Goal: Complete application form

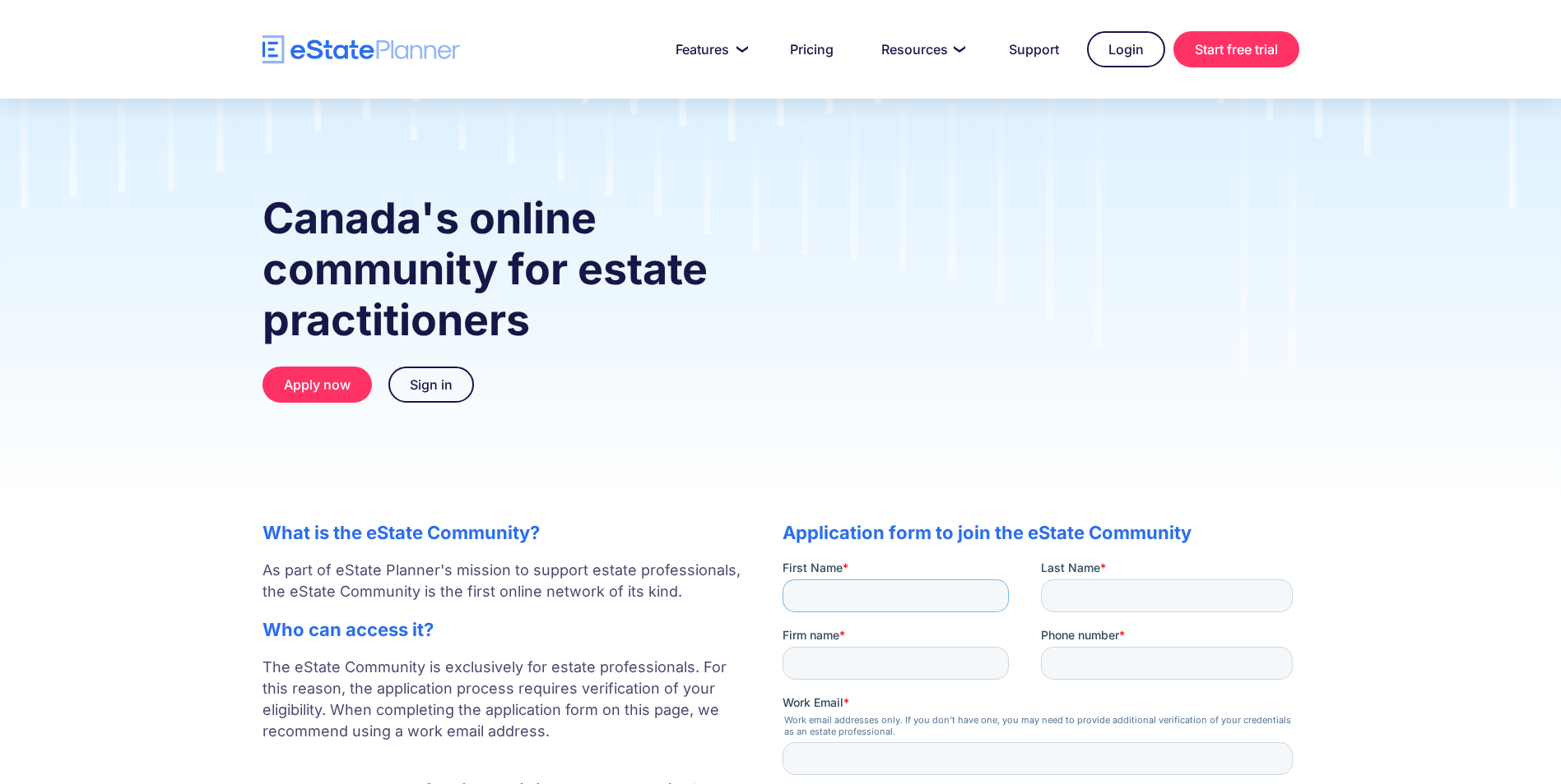
click at [937, 592] on input "First Name *" at bounding box center [894, 595] width 227 height 33
type input "***"
click at [1080, 596] on input "Last Name *" at bounding box center [1166, 595] width 252 height 33
type input "****"
click at [902, 669] on input "Firm name *" at bounding box center [894, 663] width 227 height 33
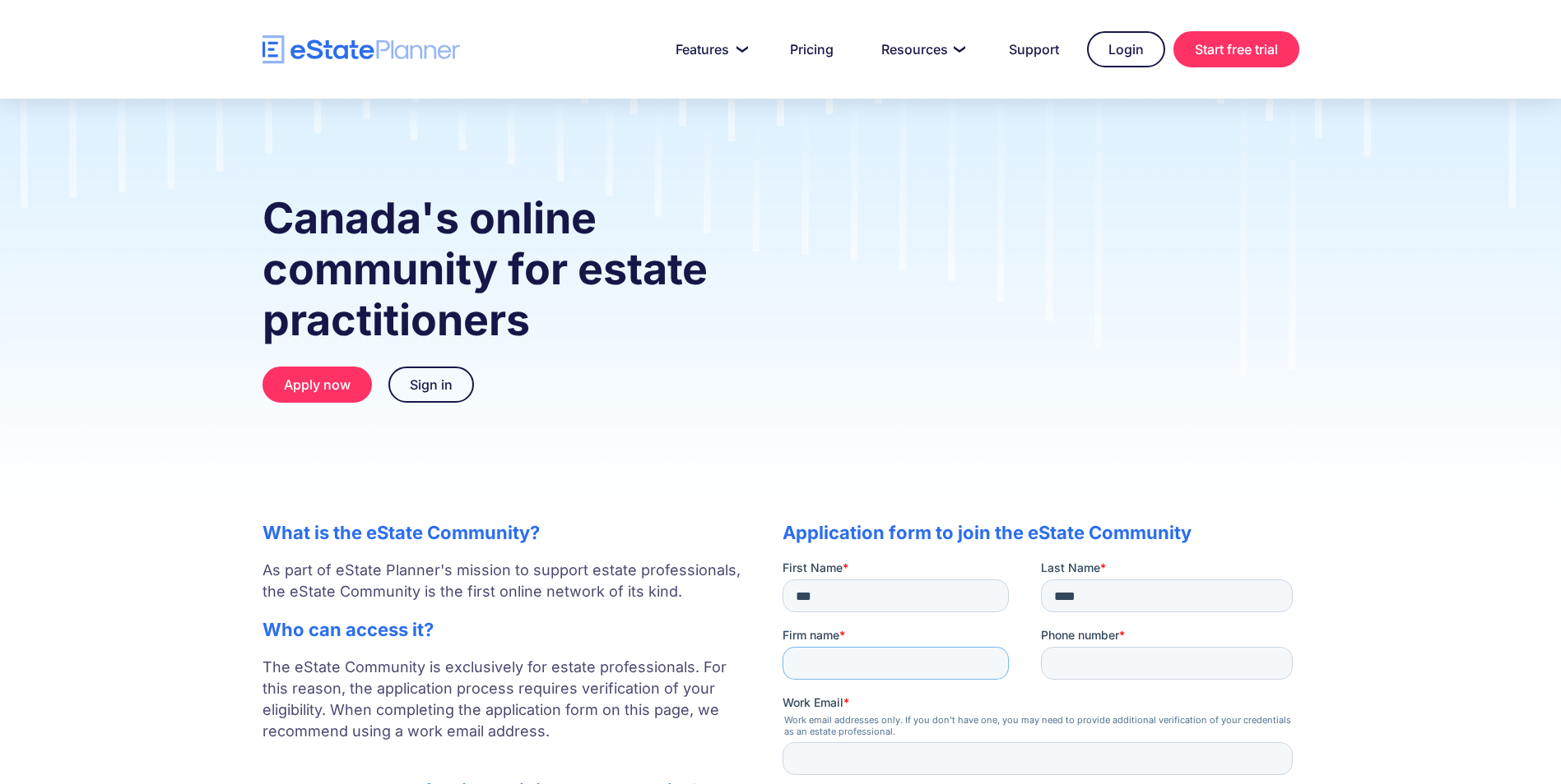
type input "**********"
click at [1109, 671] on input "Phone number *" at bounding box center [1166, 663] width 252 height 33
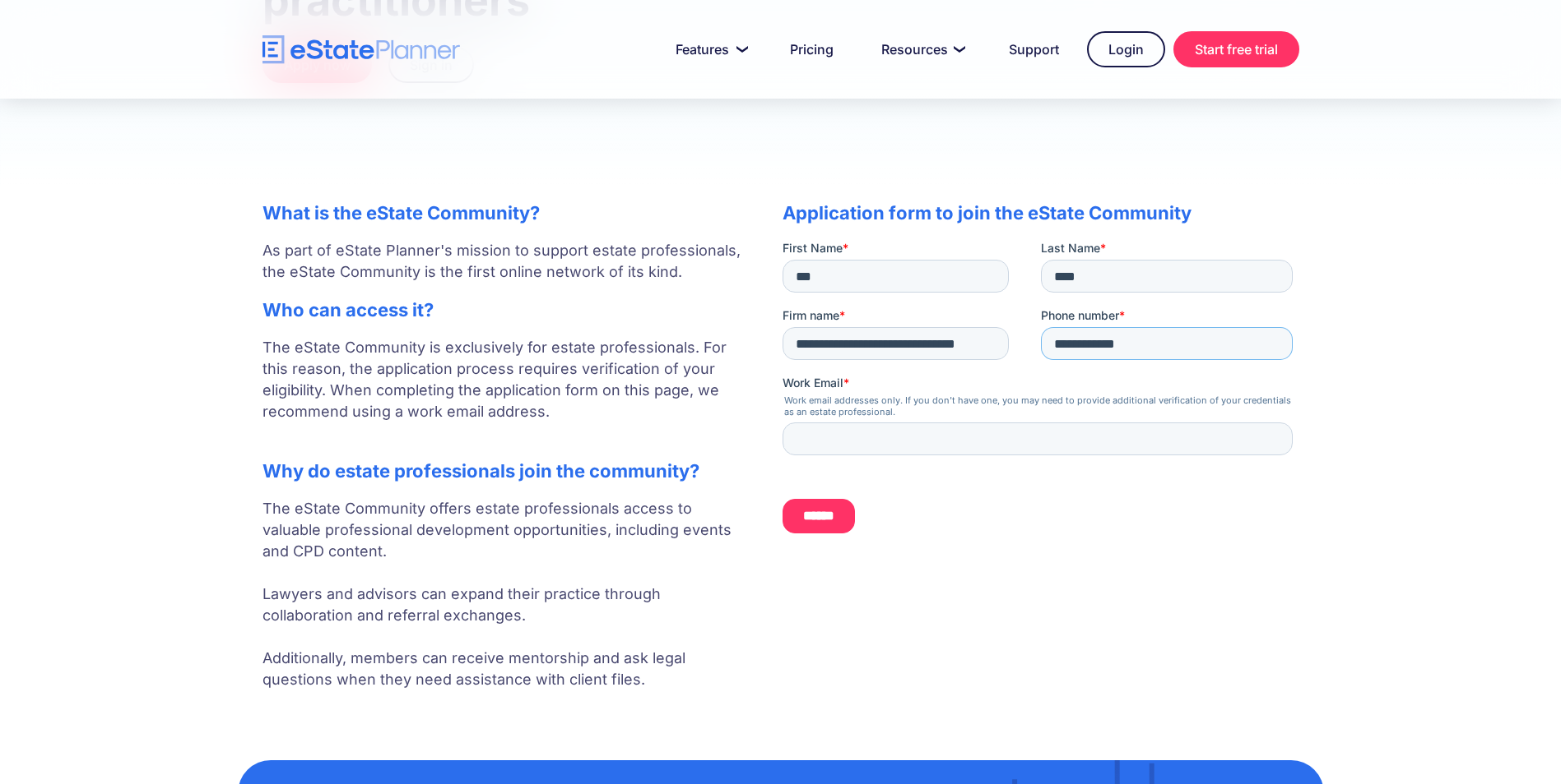
scroll to position [329, 0]
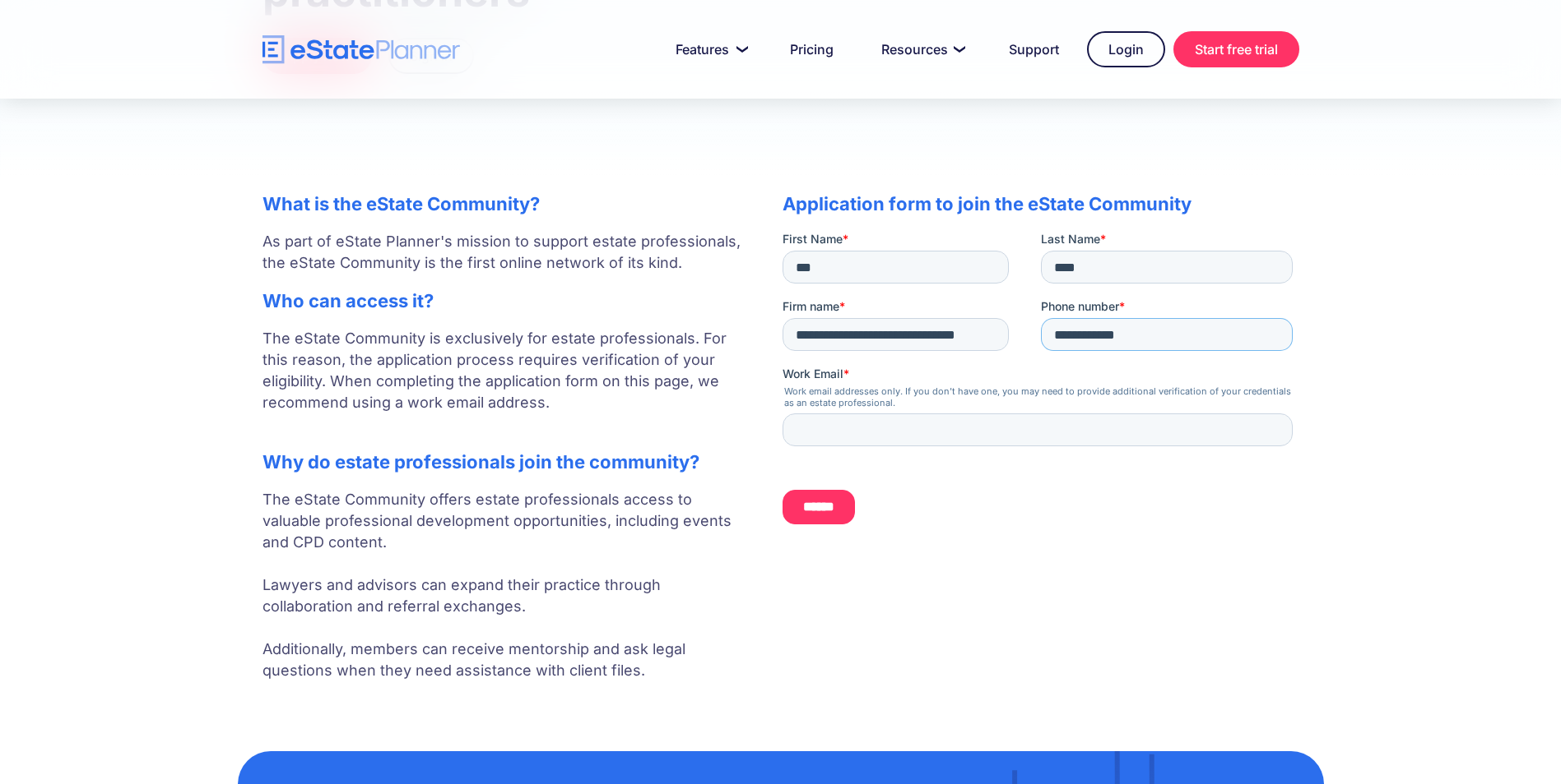
type input "**********"
click at [928, 433] on input "Work Email *" at bounding box center [1036, 430] width 510 height 33
type input "**********"
click at [827, 508] on input "******" at bounding box center [817, 507] width 73 height 35
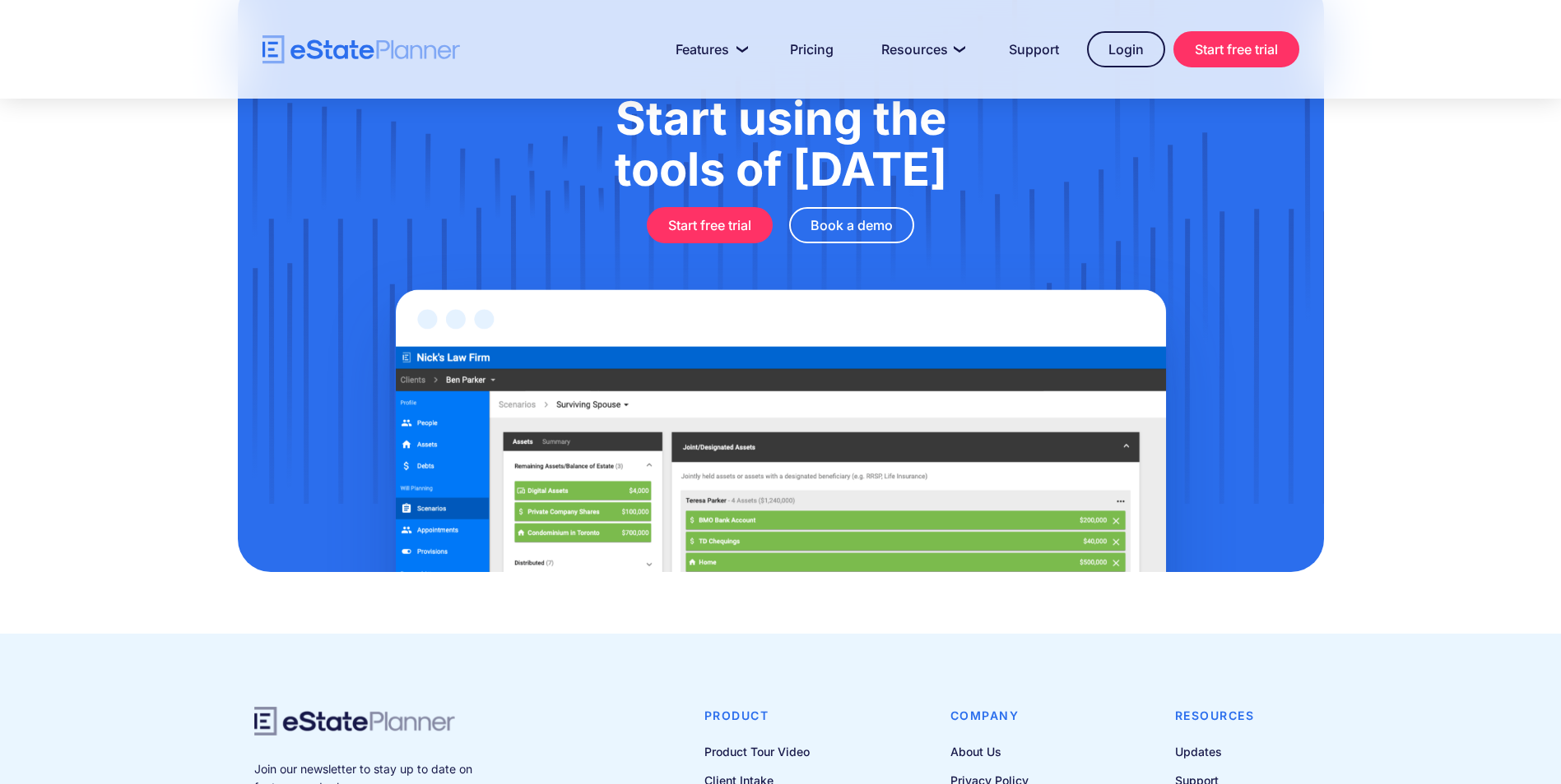
scroll to position [1334, 0]
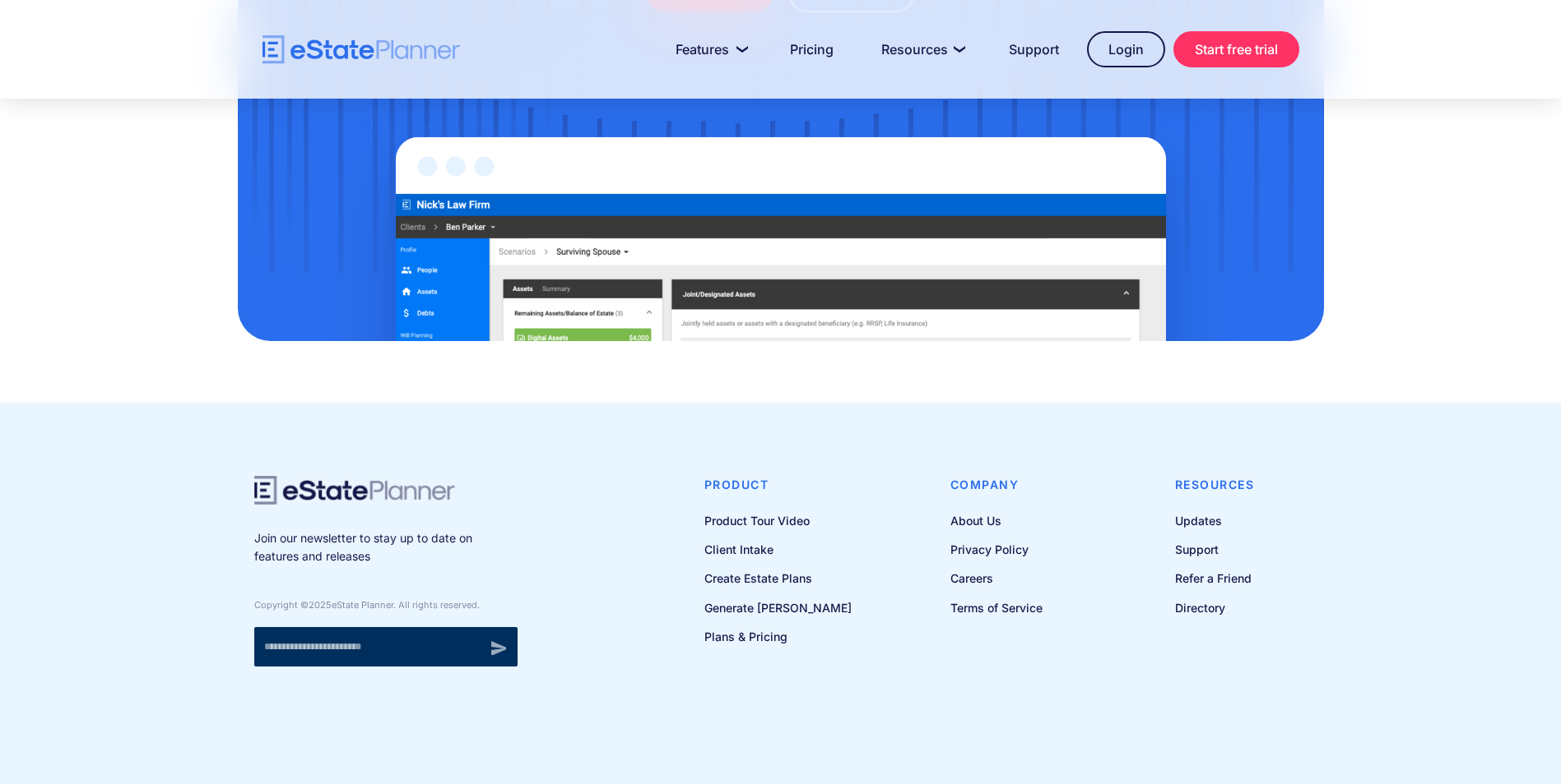
drag, startPoint x: 1368, startPoint y: 302, endPoint x: 1356, endPoint y: 354, distance: 53.4
click at [1356, 354] on div "Start using the tools of [DATE] Start free trial Book a demo" at bounding box center [780, 44] width 1561 height 718
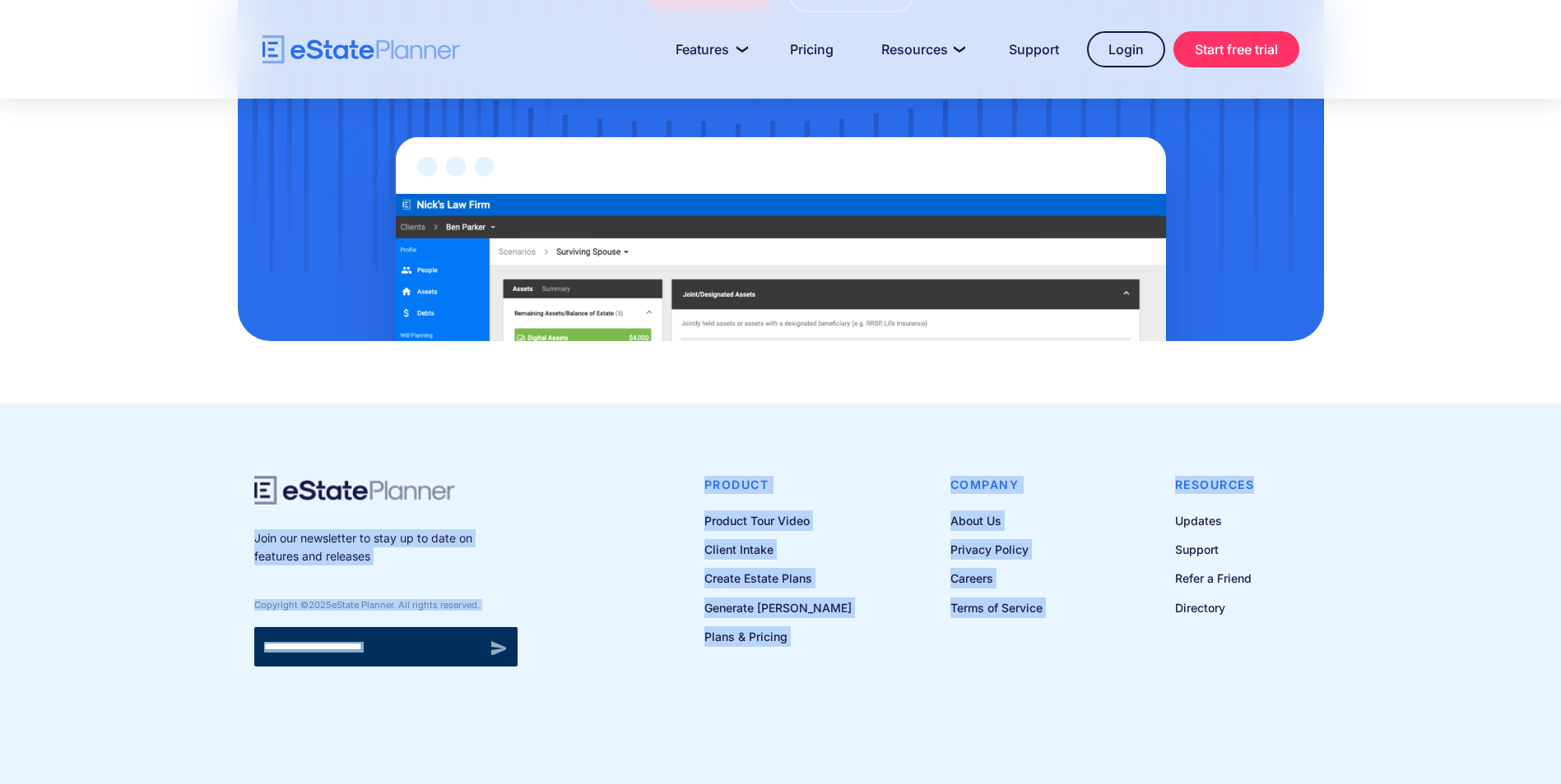
drag, startPoint x: 1356, startPoint y: 354, endPoint x: 1241, endPoint y: 349, distance: 115.1
drag, startPoint x: 1241, startPoint y: 349, endPoint x: 1381, endPoint y: 266, distance: 162.8
click at [1380, 263] on div "Start using the tools of [DATE] Start free trial Book a demo" at bounding box center [780, 44] width 1561 height 718
click at [658, 531] on div "Join our newsletter to stay up to date on features and releases Copyright © 202…" at bounding box center [780, 571] width 1053 height 191
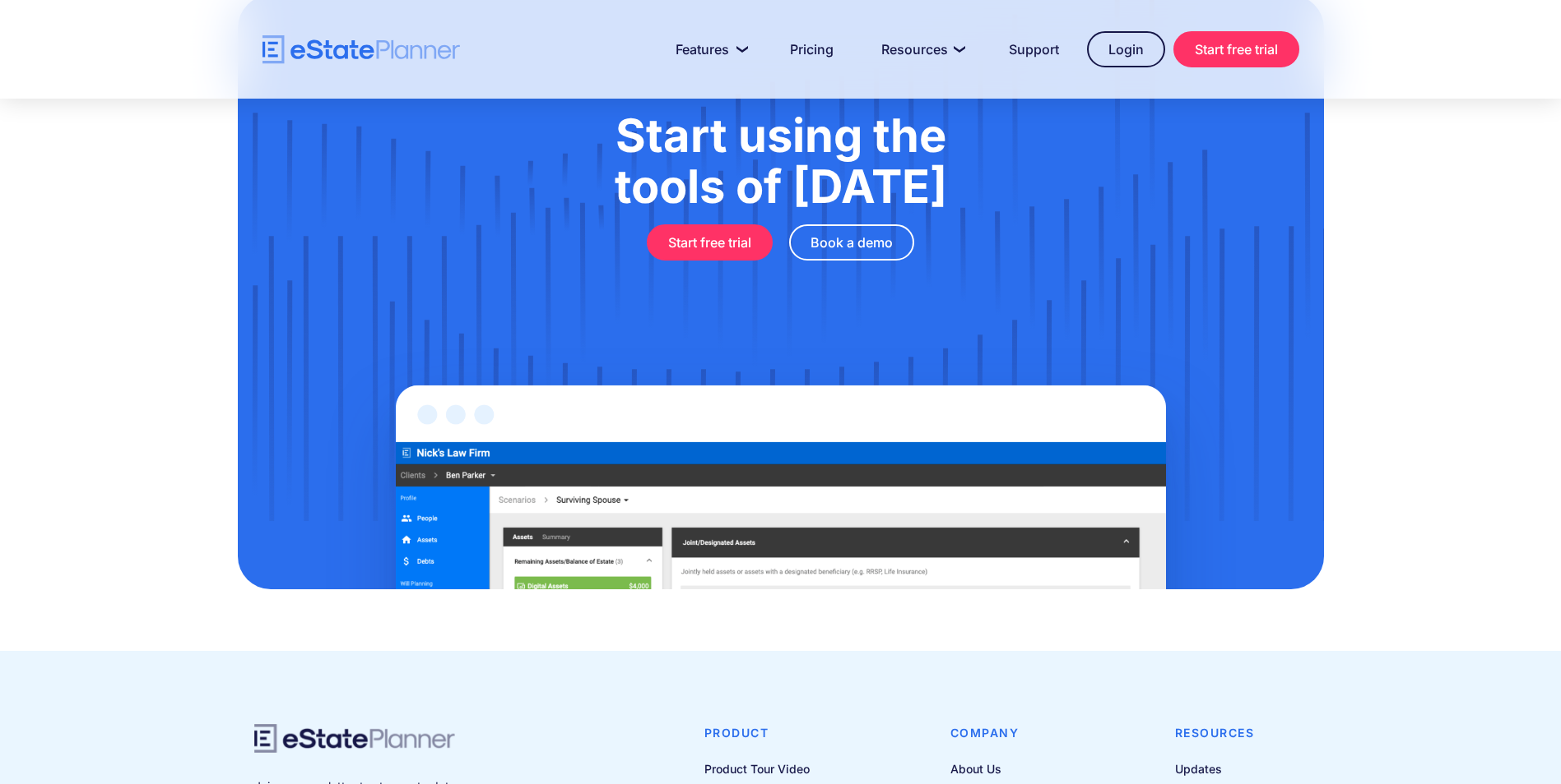
scroll to position [1087, 0]
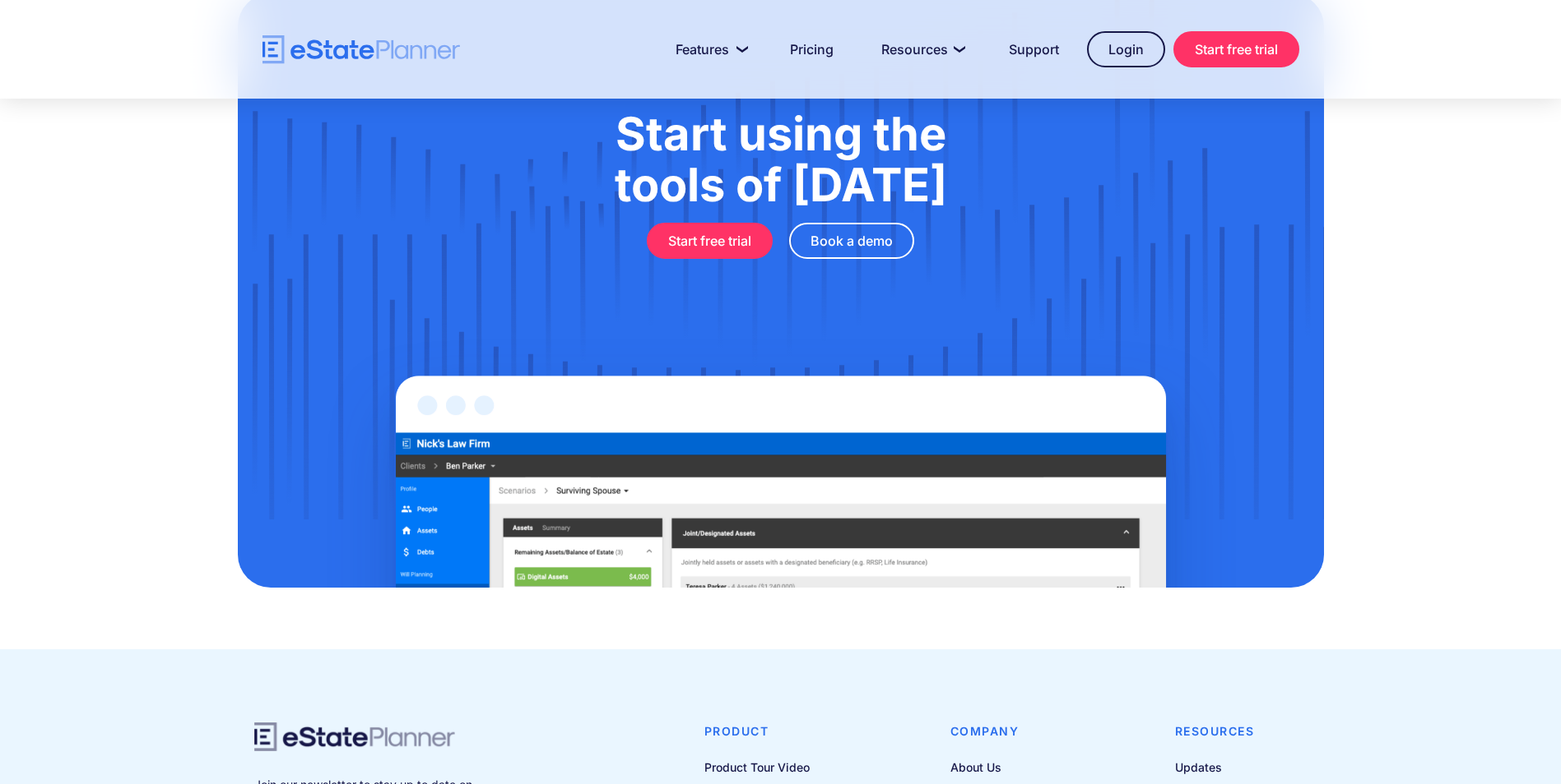
drag, startPoint x: 127, startPoint y: 214, endPoint x: 133, endPoint y: 223, distance: 10.8
click at [130, 218] on div "Start using the tools of [DATE] Start free trial Book a demo" at bounding box center [780, 291] width 1561 height 718
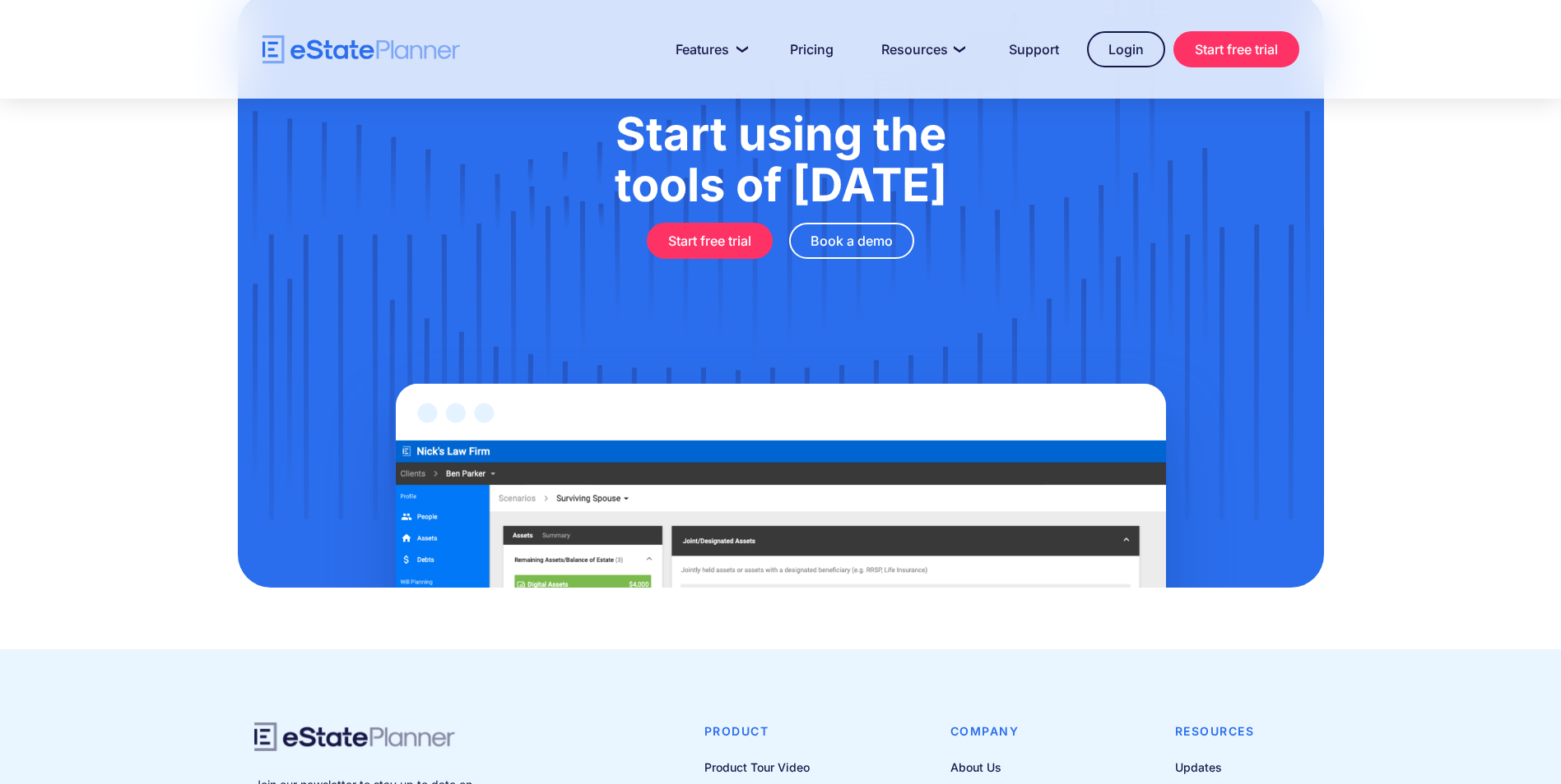
click at [160, 292] on div "Start using the tools of [DATE] Start free trial Book a demo" at bounding box center [780, 291] width 1561 height 718
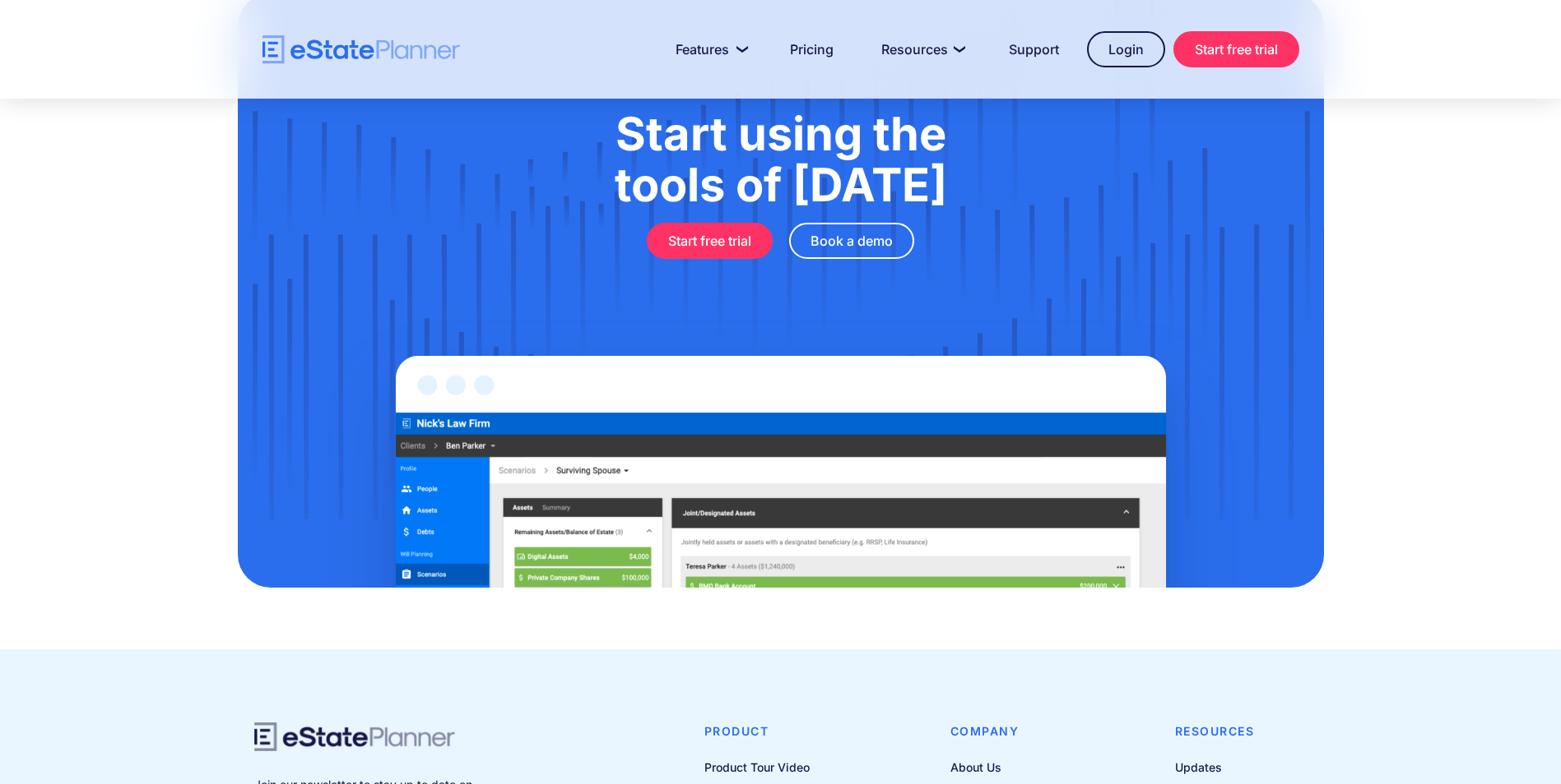
click at [1366, 222] on div "Start using the tools of [DATE] Start free trial Book a demo" at bounding box center [780, 291] width 1561 height 718
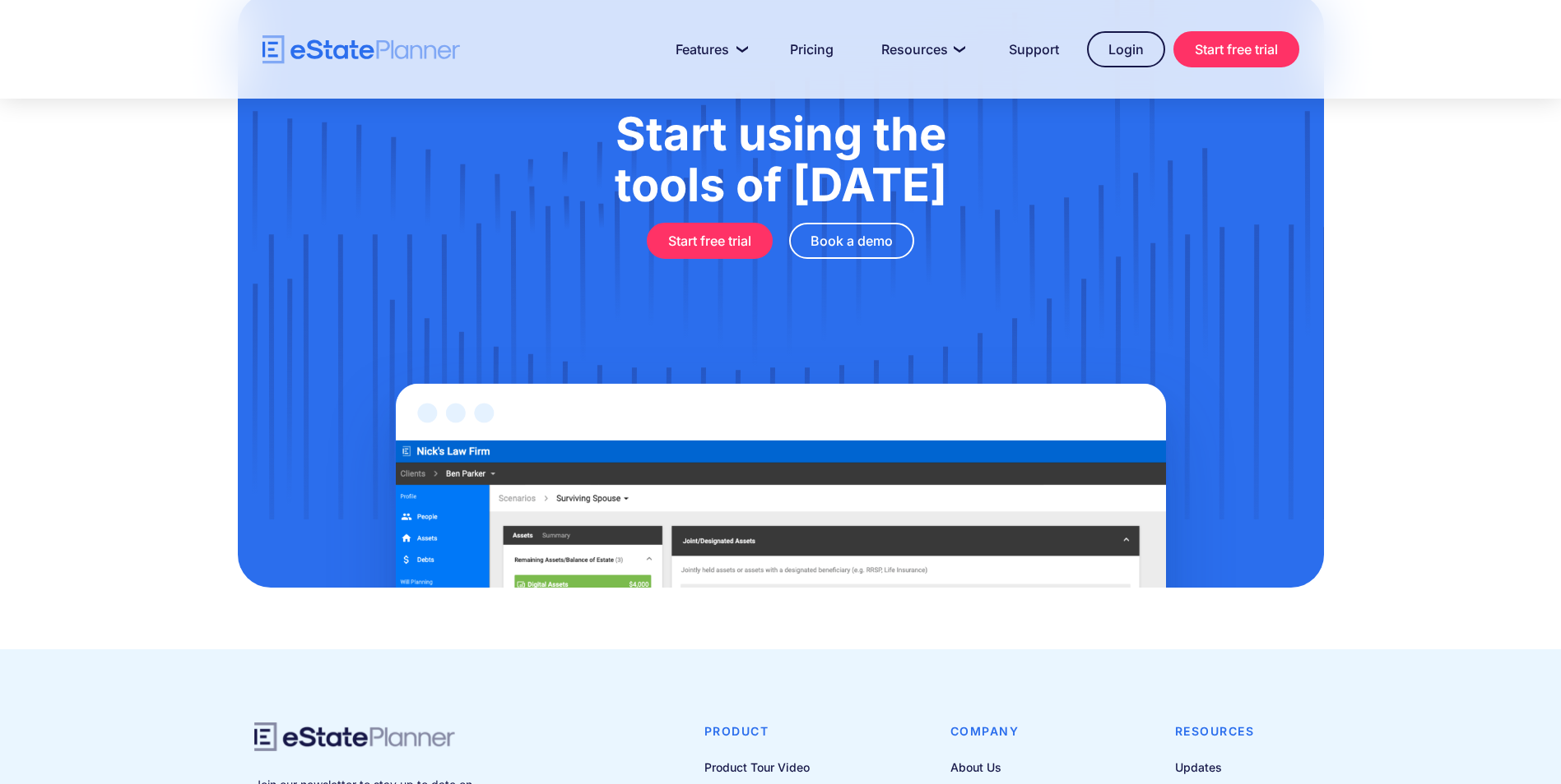
click at [1374, 151] on div "Start using the tools of [DATE] Start free trial Book a demo" at bounding box center [780, 291] width 1561 height 718
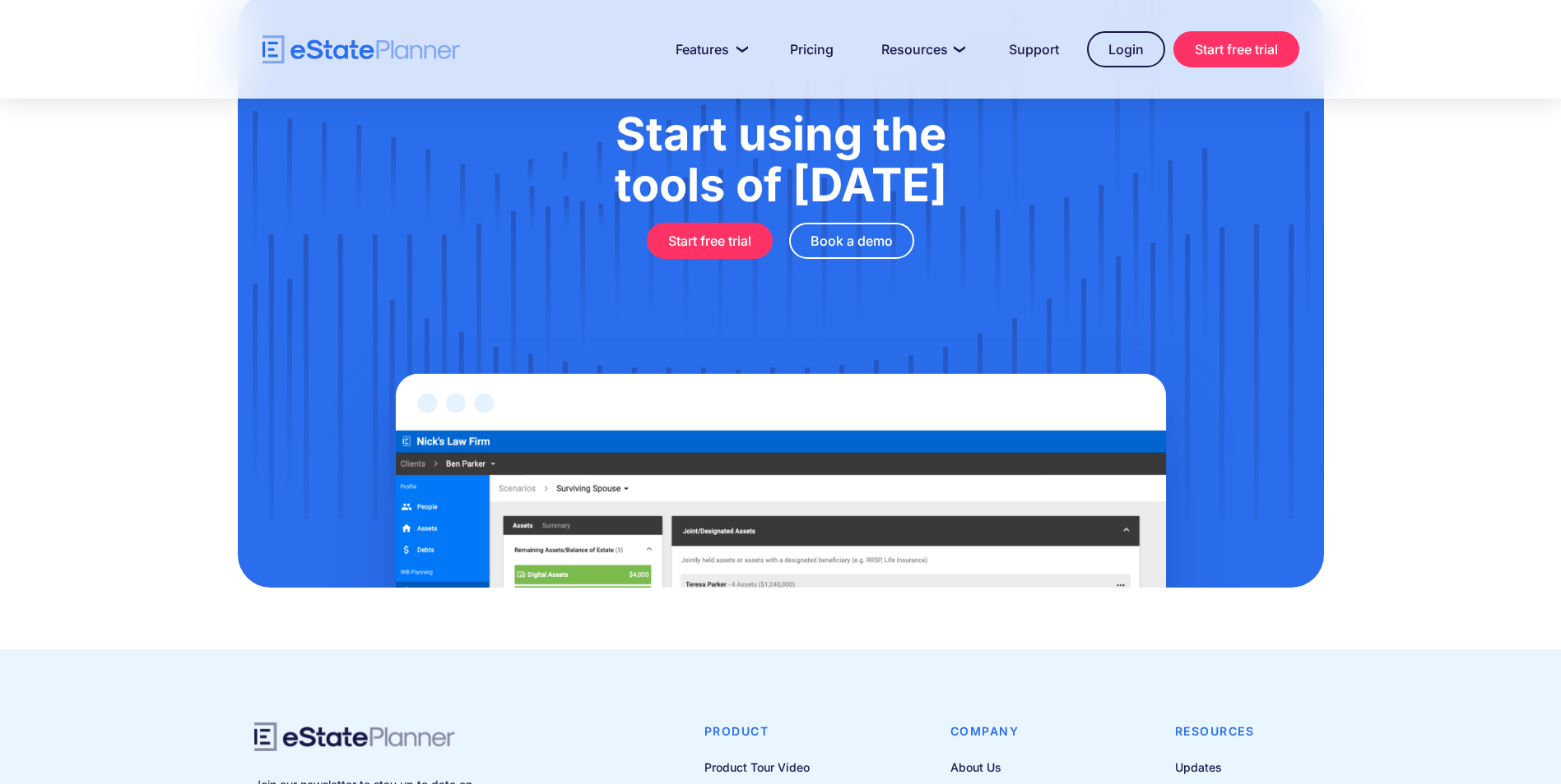
click at [1379, 145] on div "Start using the tools of [DATE] Start free trial Book a demo" at bounding box center [780, 291] width 1561 height 718
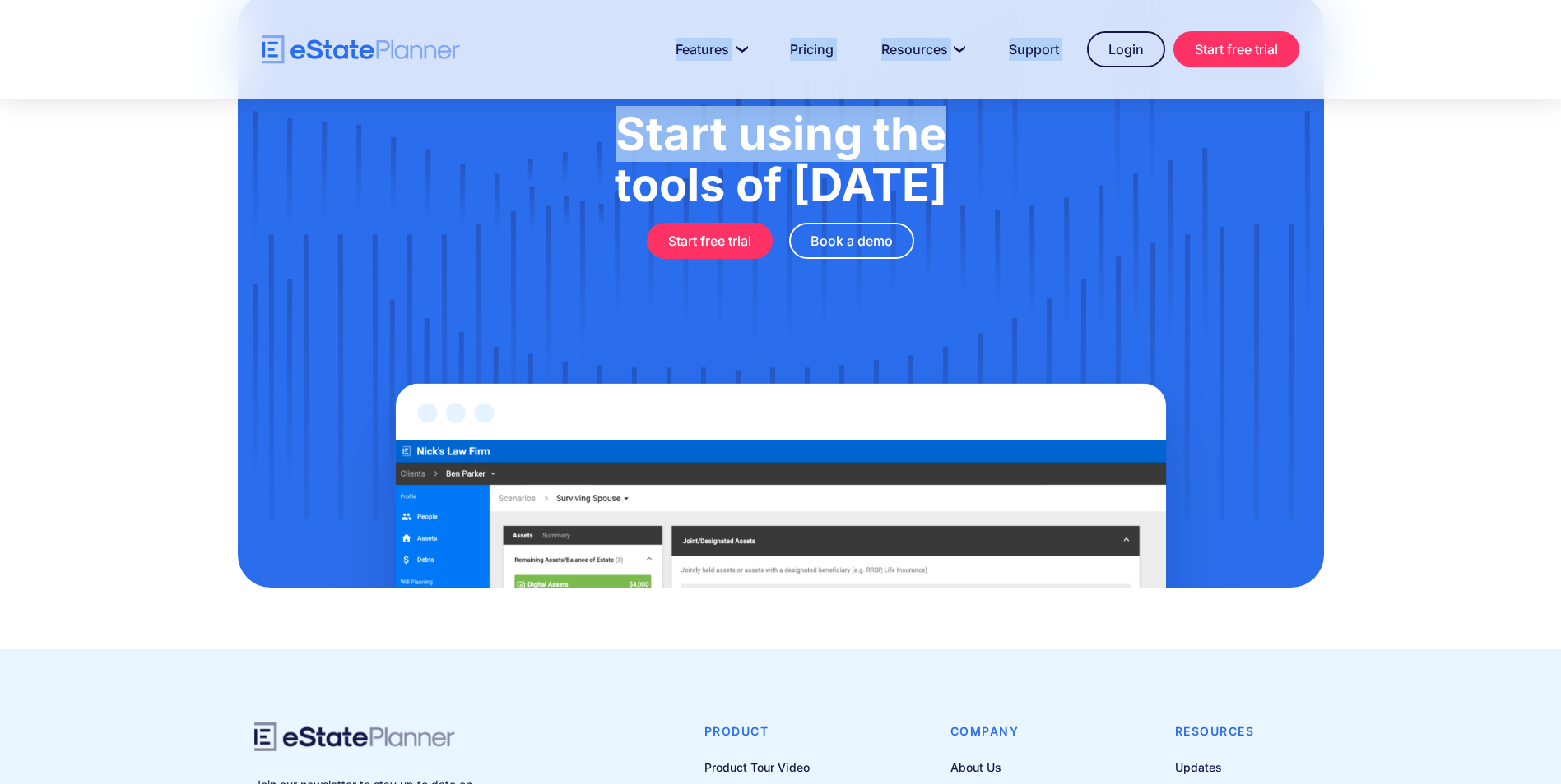
drag, startPoint x: 1391, startPoint y: 32, endPoint x: 1547, endPoint y: 124, distance: 181.1
drag, startPoint x: 1547, startPoint y: 124, endPoint x: 1396, endPoint y: 96, distance: 153.6
click at [1402, 96] on div at bounding box center [780, 49] width 1561 height 99
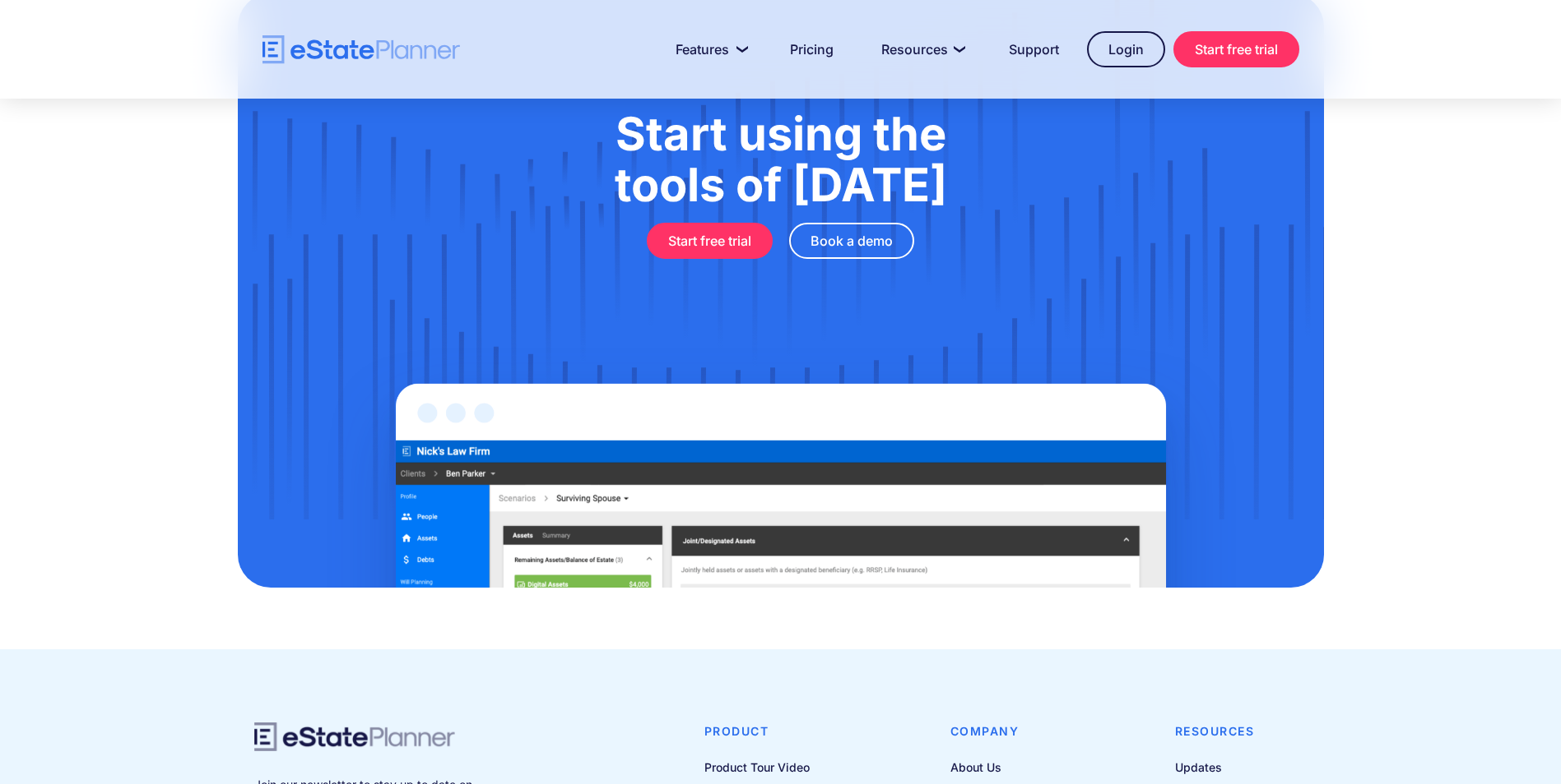
drag, startPoint x: 1357, startPoint y: 33, endPoint x: 1345, endPoint y: 43, distance: 15.6
click at [1345, 43] on div at bounding box center [780, 49] width 1561 height 99
click at [121, 188] on div "Start using the tools of [DATE] Start free trial Book a demo" at bounding box center [780, 291] width 1561 height 718
